Goal: Information Seeking & Learning: Learn about a topic

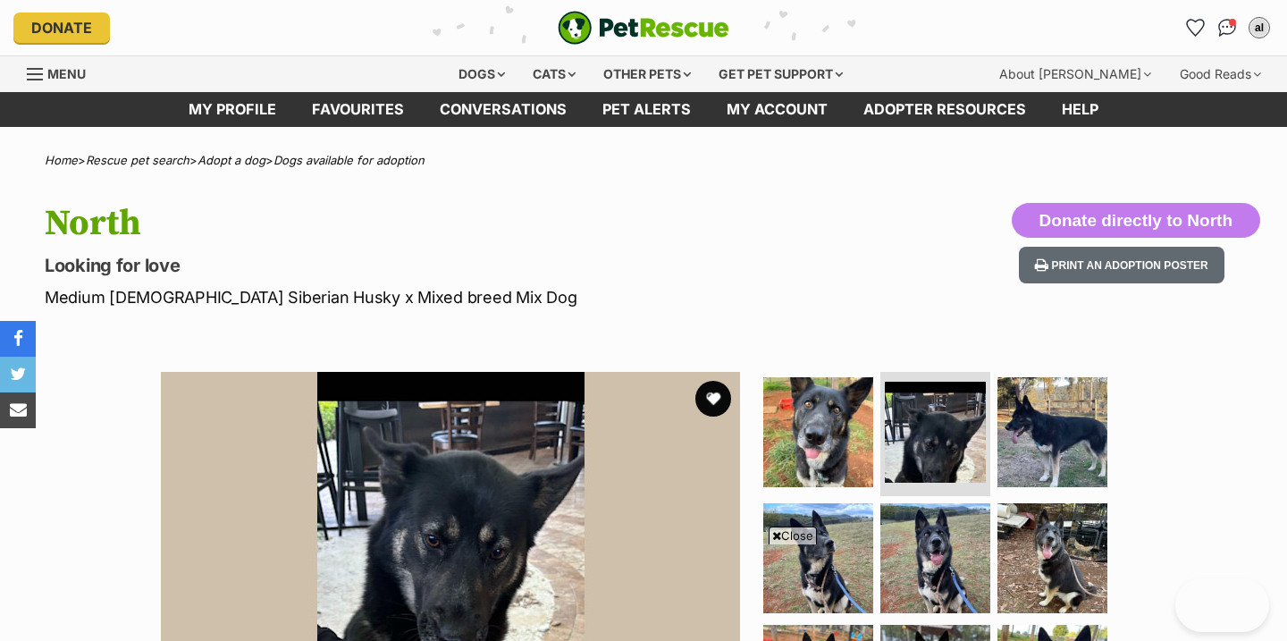
scroll to position [228, 0]
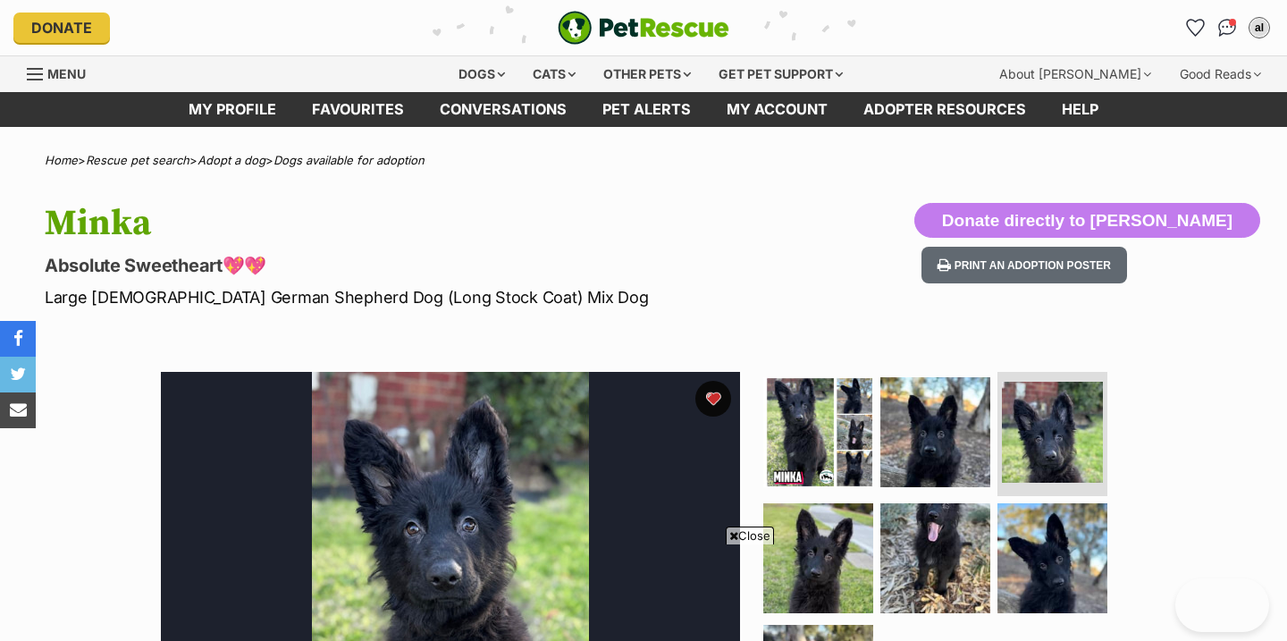
scroll to position [574, 0]
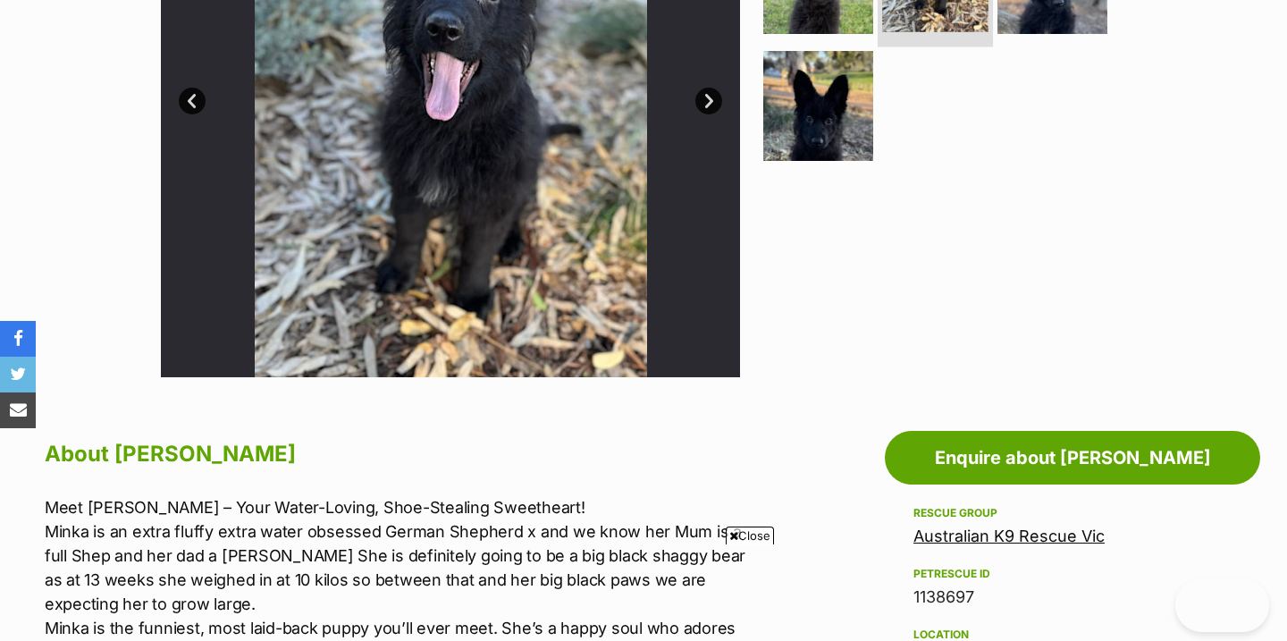
scroll to position [390, 0]
